Goal: Navigation & Orientation: Find specific page/section

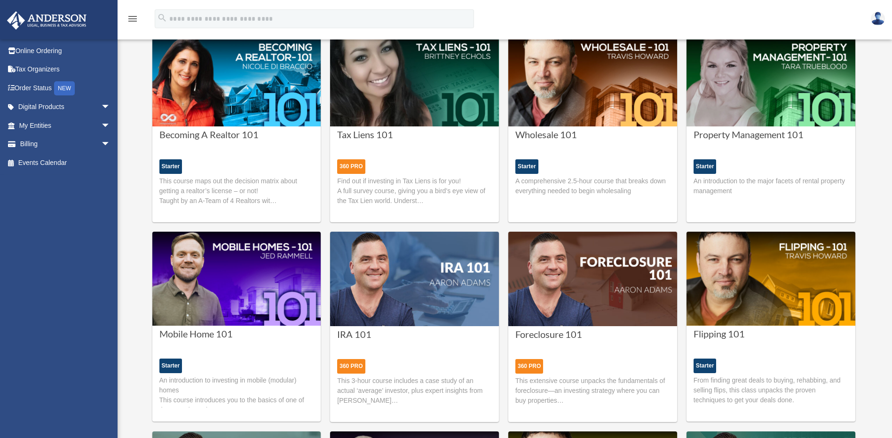
scroll to position [282, 0]
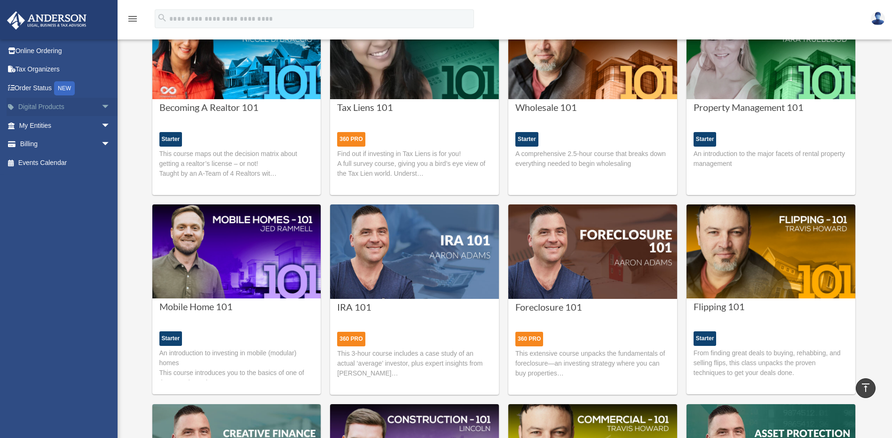
click at [50, 109] on link "Digital Products arrow_drop_down" at bounding box center [66, 107] width 118 height 19
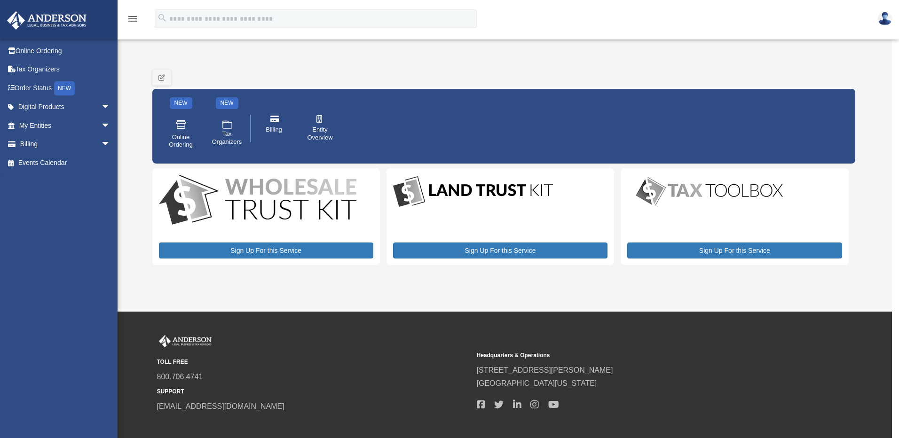
click at [133, 22] on icon "menu" at bounding box center [132, 18] width 11 height 11
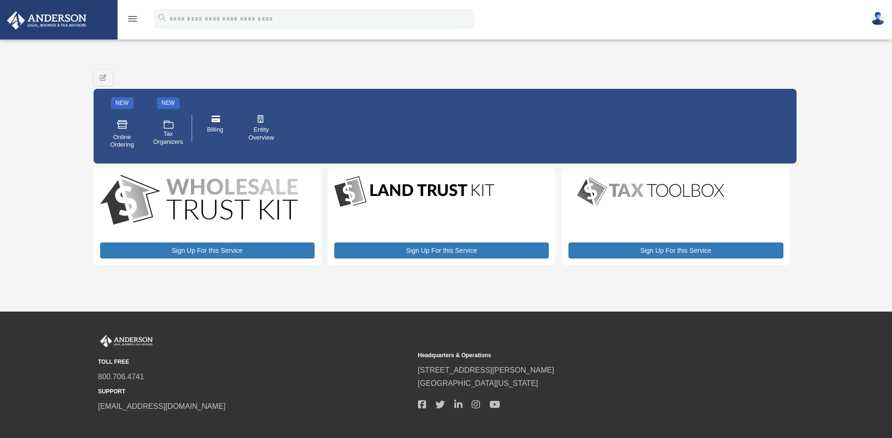
click at [134, 19] on icon "menu" at bounding box center [132, 18] width 11 height 11
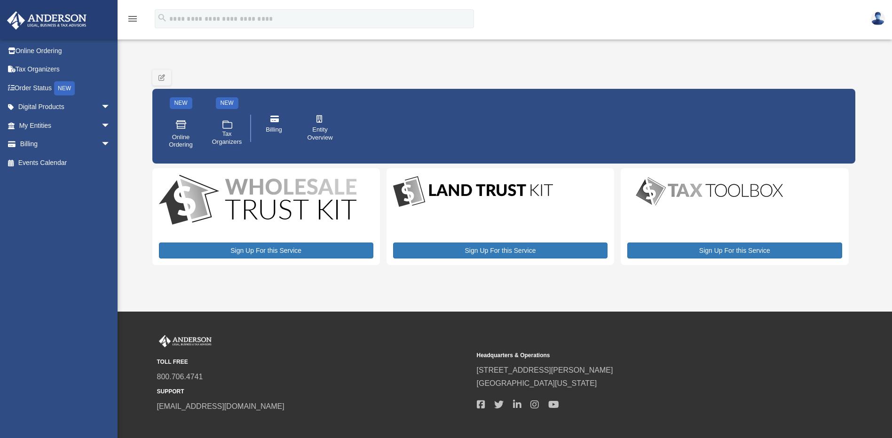
click at [874, 16] on img at bounding box center [878, 19] width 14 height 14
click at [813, 71] on div "NEW Online Ordering NEW .cls-1{fill:none;stroke:#ffffff;stroke-linecap:round;st…" at bounding box center [503, 113] width 703 height 101
click at [52, 104] on link "Digital Products arrow_drop_down" at bounding box center [66, 107] width 118 height 19
click at [49, 124] on link "My Entities arrow_drop_down" at bounding box center [66, 125] width 118 height 19
click at [101, 127] on span "arrow_drop_down" at bounding box center [110, 125] width 19 height 19
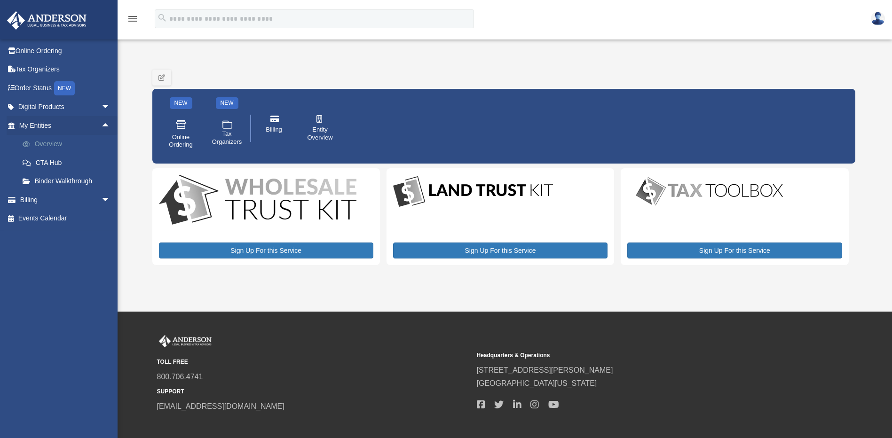
click at [78, 143] on link "Overview" at bounding box center [68, 144] width 111 height 19
click at [52, 143] on link "Overview" at bounding box center [68, 144] width 111 height 19
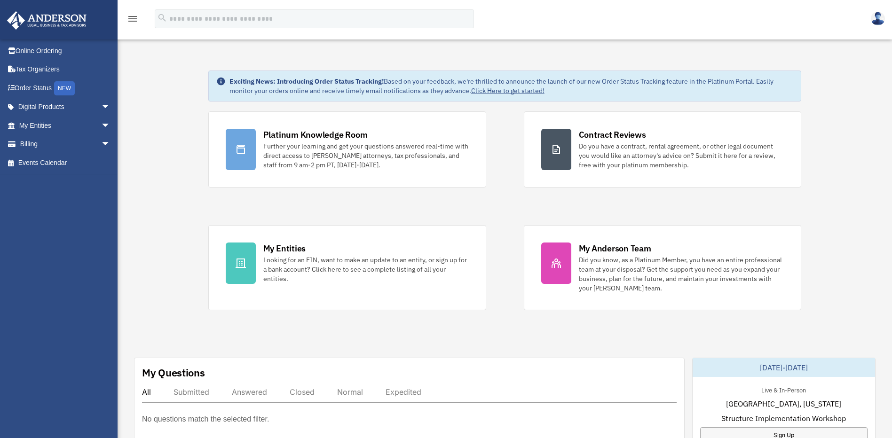
click at [881, 15] on img at bounding box center [878, 19] width 14 height 14
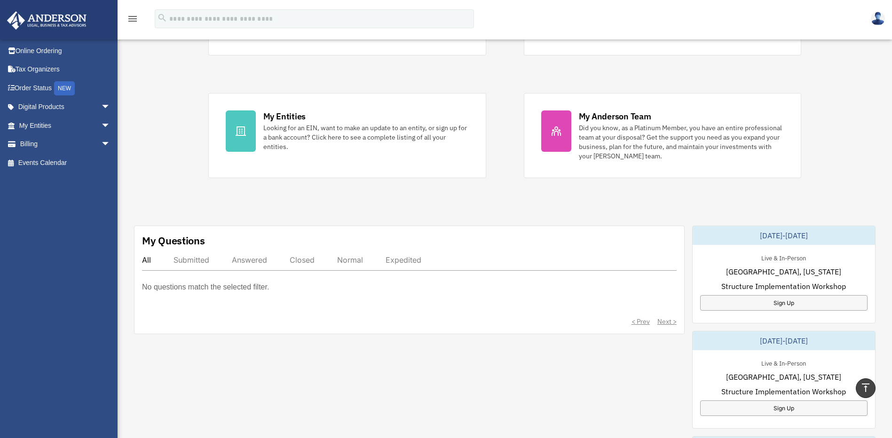
scroll to position [94, 0]
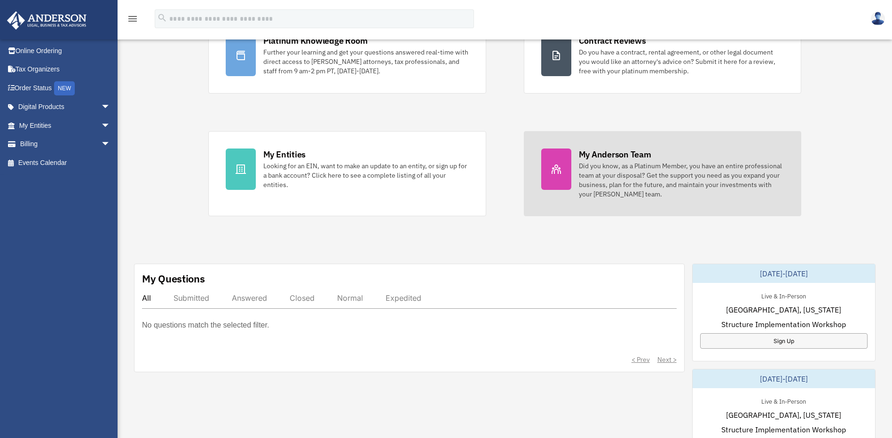
click at [625, 176] on div "Did you know, as a Platinum Member, you have an entire professional team at you…" at bounding box center [681, 180] width 205 height 38
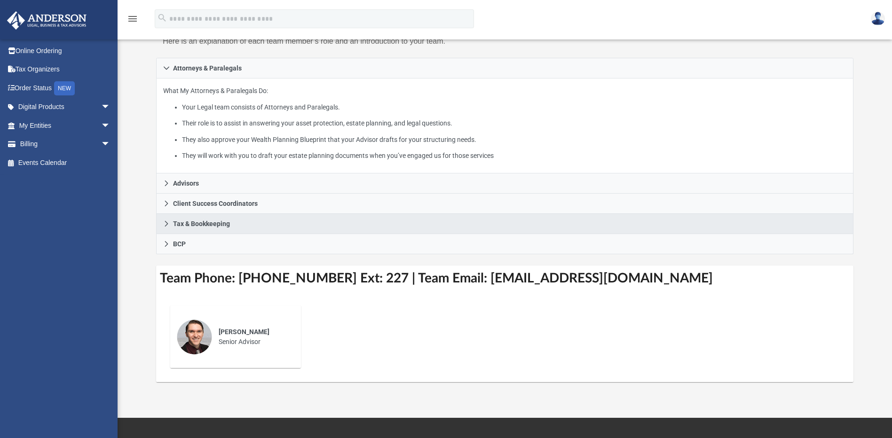
scroll to position [141, 0]
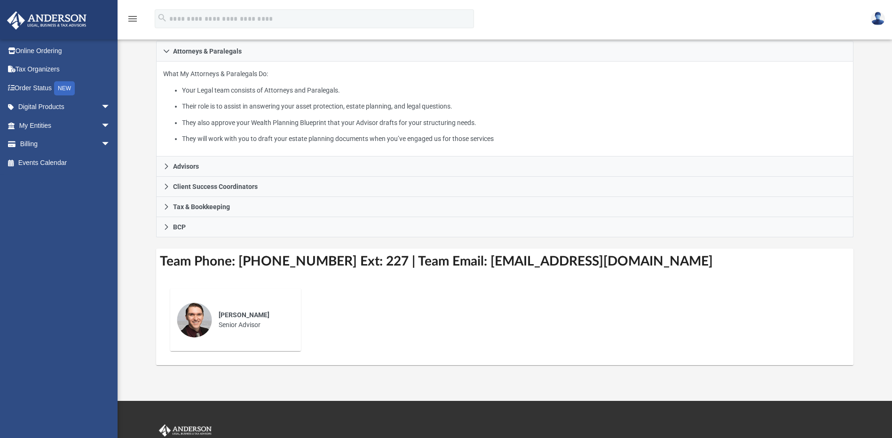
click at [238, 317] on span "Josh Terry" at bounding box center [244, 315] width 51 height 8
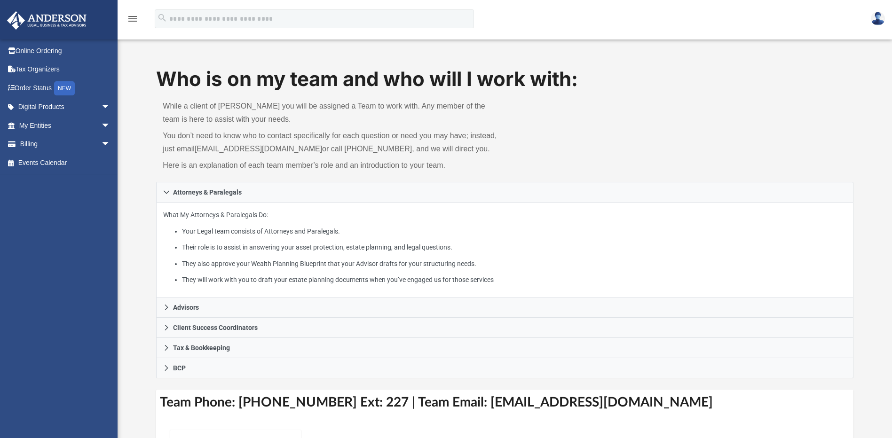
scroll to position [272, 0]
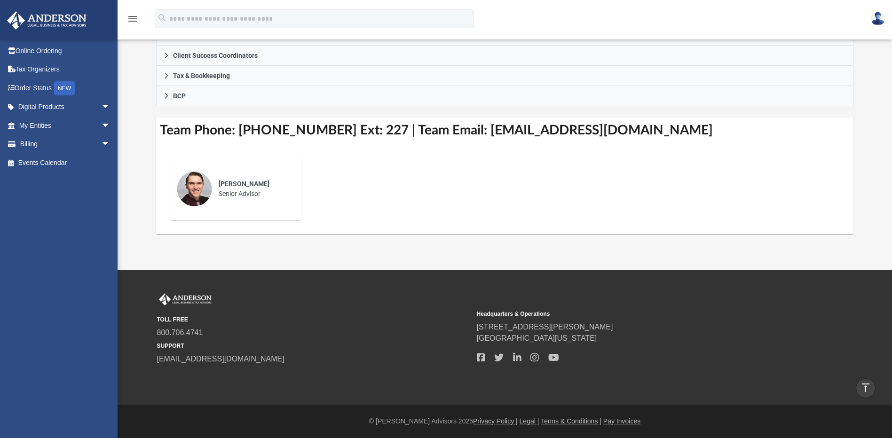
click at [213, 368] on div "TOLL FREE 800.706.4741 SUPPORT info@andersonadvisors.com Headquarters & Operati…" at bounding box center [505, 337] width 710 height 88
click at [218, 363] on span "[EMAIL_ADDRESS][DOMAIN_NAME]" at bounding box center [313, 359] width 313 height 11
click at [223, 359] on link "[EMAIL_ADDRESS][DOMAIN_NAME]" at bounding box center [220, 359] width 127 height 8
click at [67, 157] on link "Events Calendar" at bounding box center [66, 162] width 118 height 19
